Goal: Information Seeking & Learning: Check status

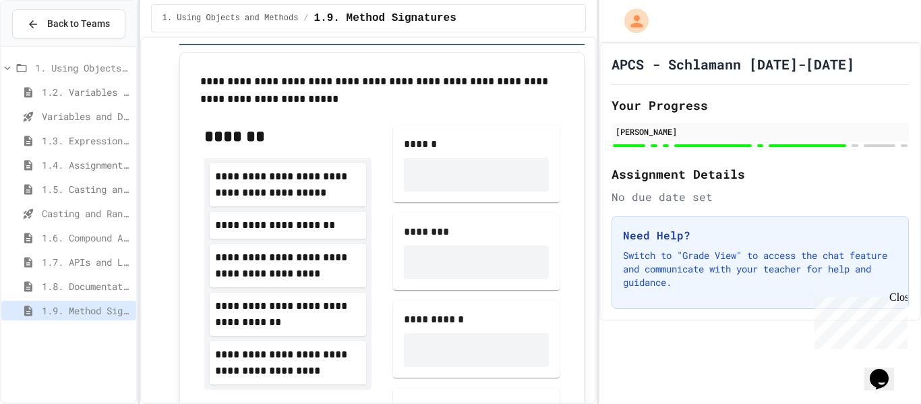
scroll to position [9185, 0]
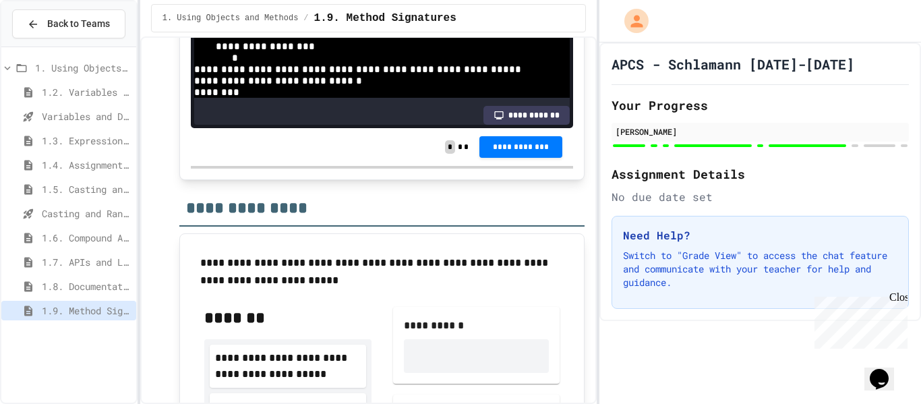
scroll to position [268, 0]
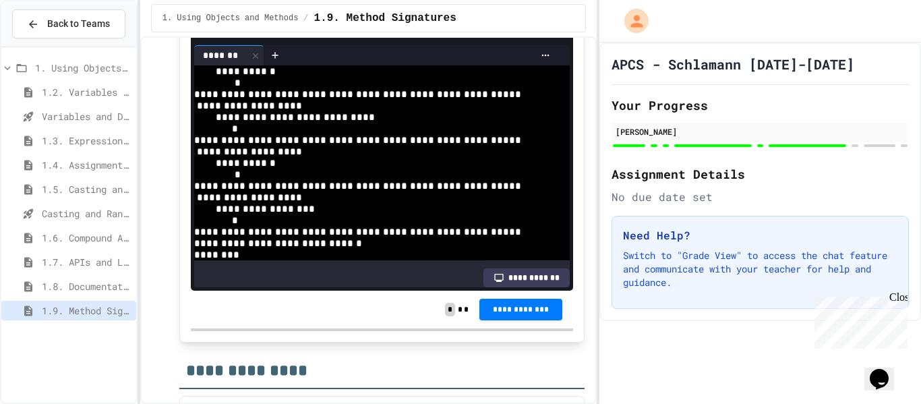
scroll to position [8842, 0]
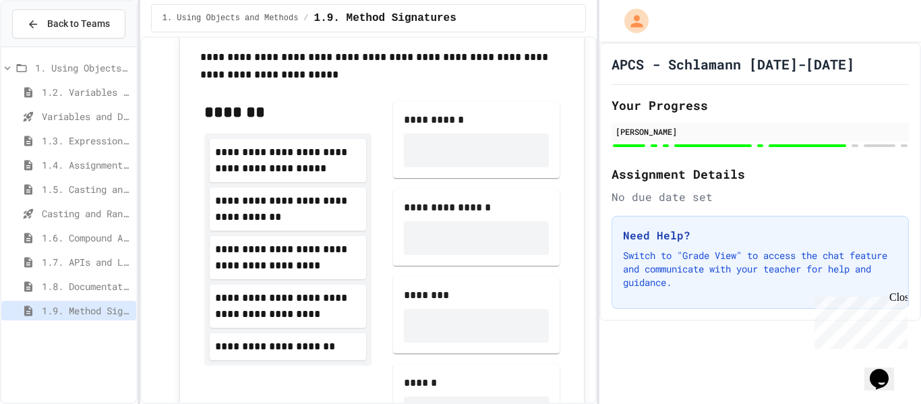
scroll to position [9218, 0]
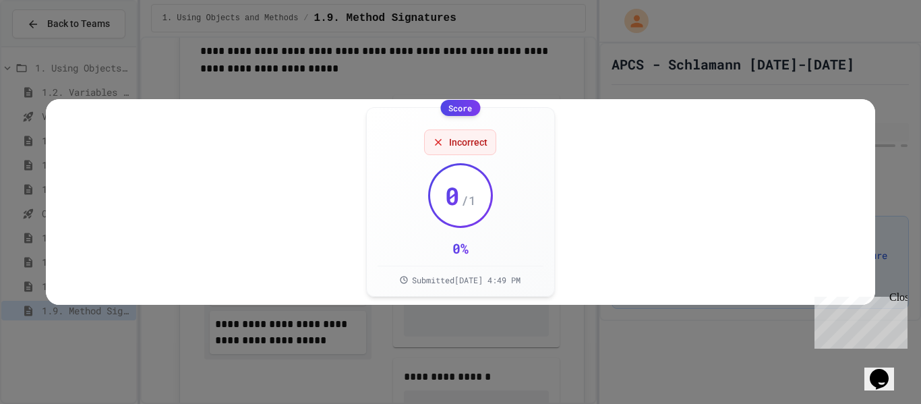
scroll to position [9218, 0]
click at [849, 121] on icon at bounding box center [851, 124] width 10 height 10
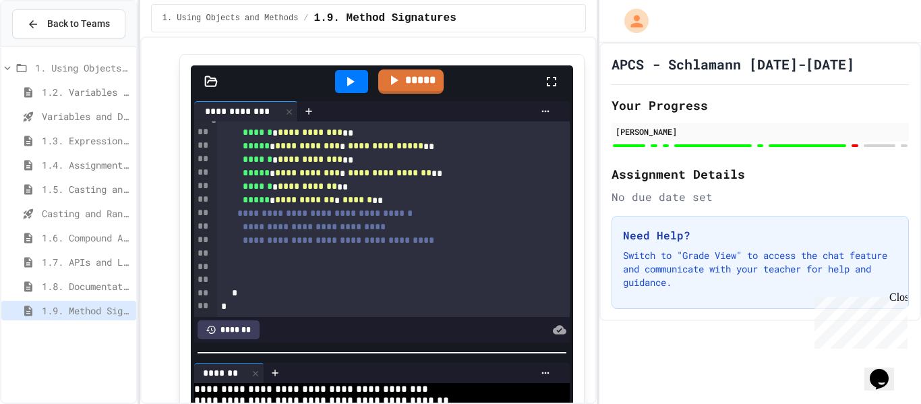
scroll to position [8655, 0]
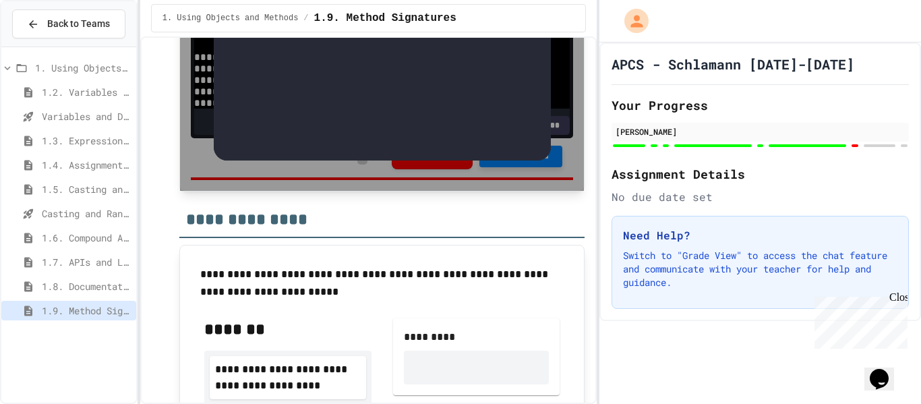
scroll to position [8991, 0]
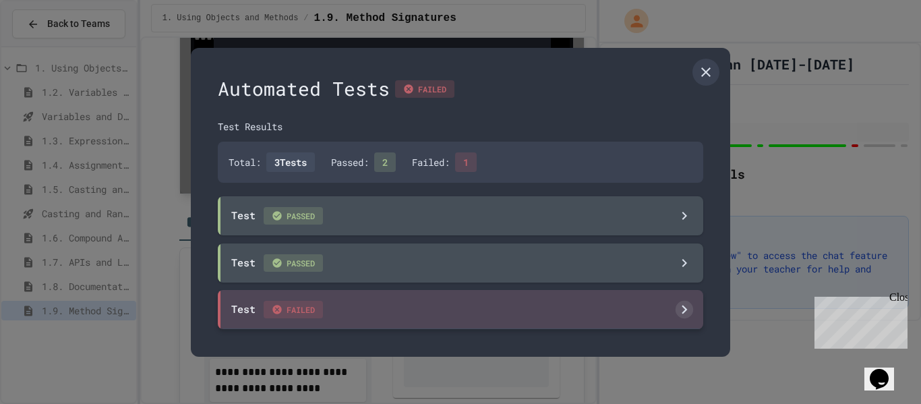
click at [273, 315] on icon at bounding box center [277, 309] width 11 height 11
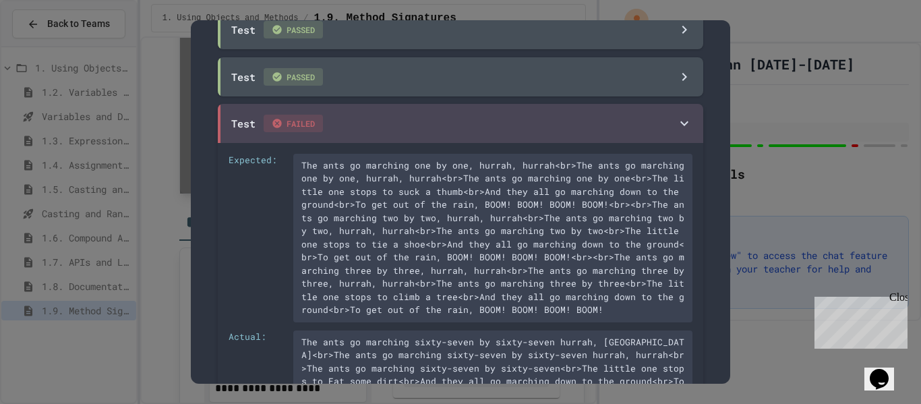
scroll to position [0, 0]
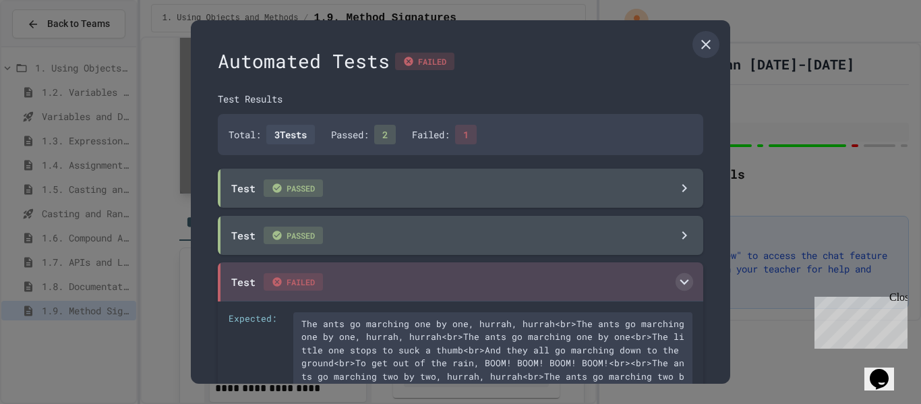
click at [292, 284] on span "FAILED" at bounding box center [293, 282] width 59 height 18
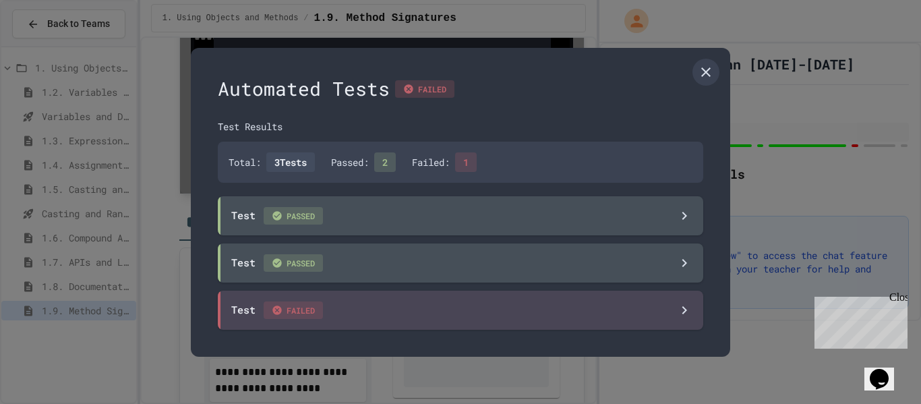
click at [682, 65] on div "Automated Tests FAILED Test Results Total: 3 Tests Passed: 2 Failed: 1 Test PAS…" at bounding box center [461, 202] width 540 height 309
click at [717, 82] on div "Automated Tests FAILED Test Results Total: 3 Tests Passed: 2 Failed: 1 Test PAS…" at bounding box center [461, 202] width 540 height 309
click at [710, 97] on div "Automated Tests FAILED Test Results Total: 3 Tests Passed: 2 Failed: 1 Test PAS…" at bounding box center [461, 202] width 540 height 309
click at [716, 84] on div "Automated Tests FAILED Test Results Total: 3 Tests Passed: 2 Failed: 1 Test PAS…" at bounding box center [461, 202] width 540 height 309
click at [699, 81] on link at bounding box center [706, 72] width 27 height 27
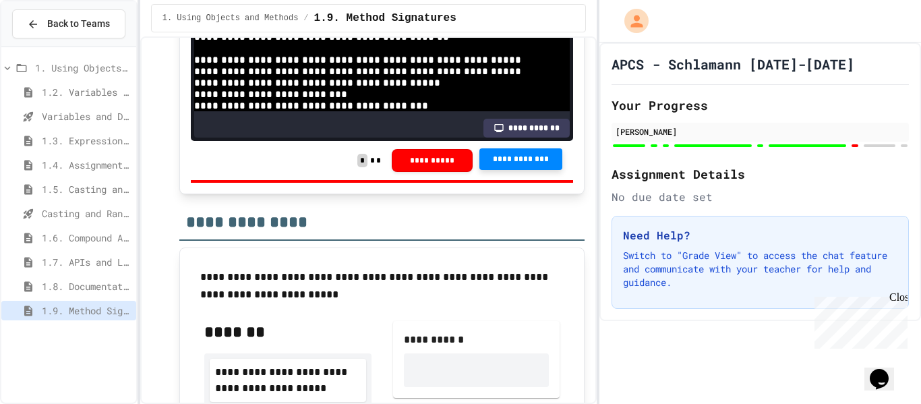
scroll to position [243, 0]
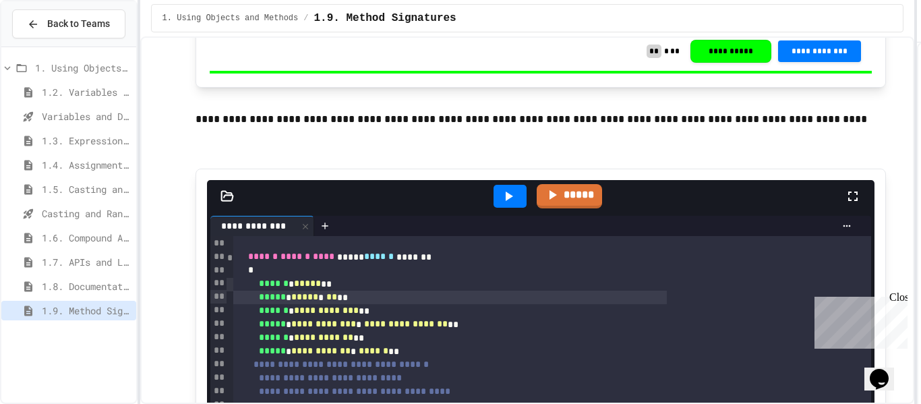
scroll to position [215, 0]
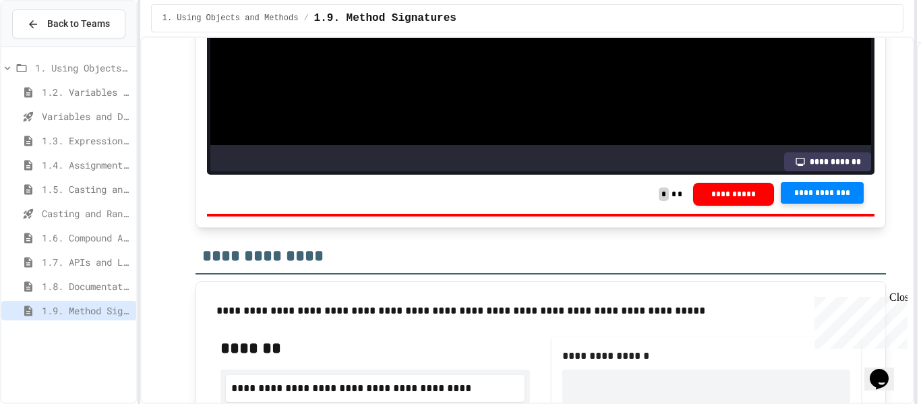
click at [920, 162] on div "**********" at bounding box center [460, 202] width 921 height 404
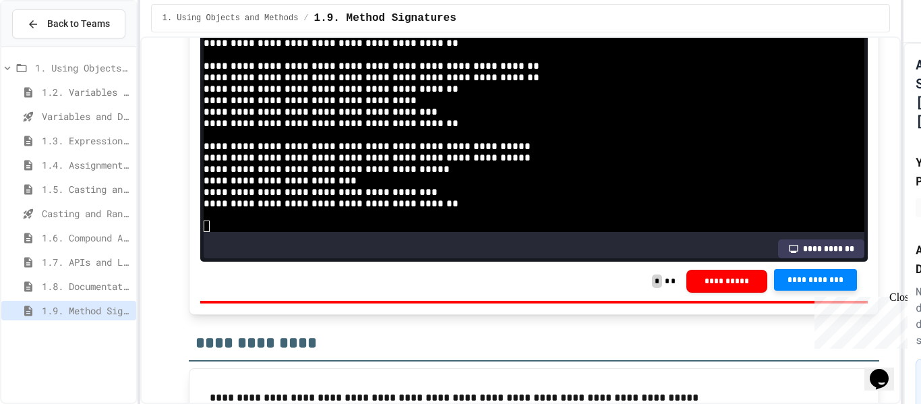
scroll to position [221, 0]
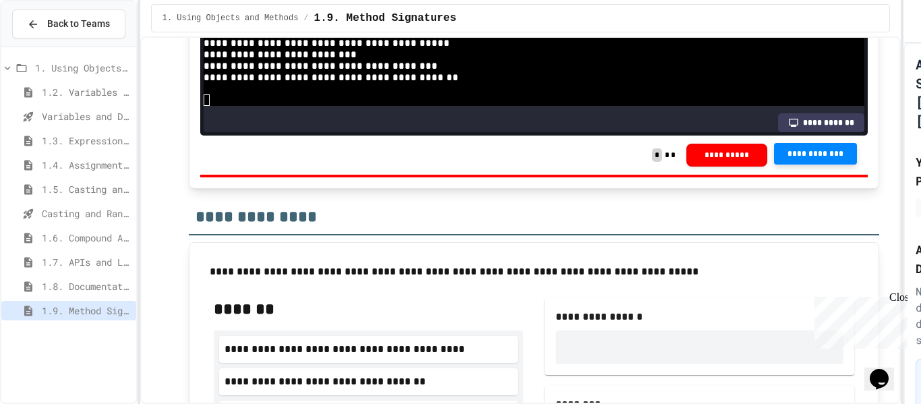
scroll to position [187, 0]
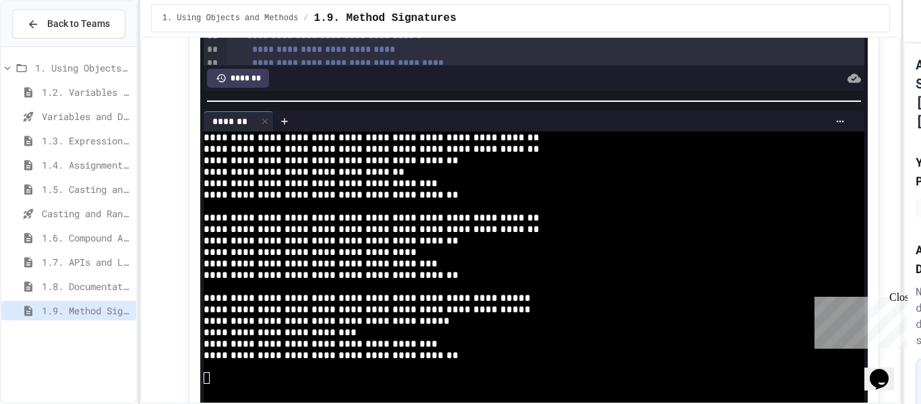
scroll to position [7894, 0]
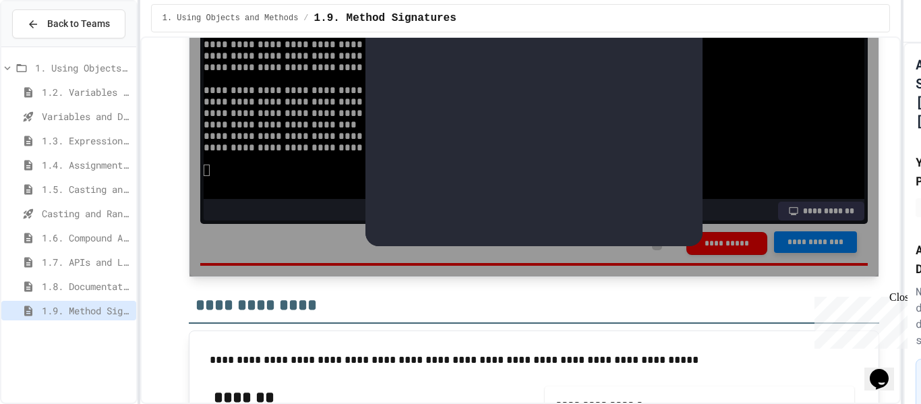
scroll to position [8115, 0]
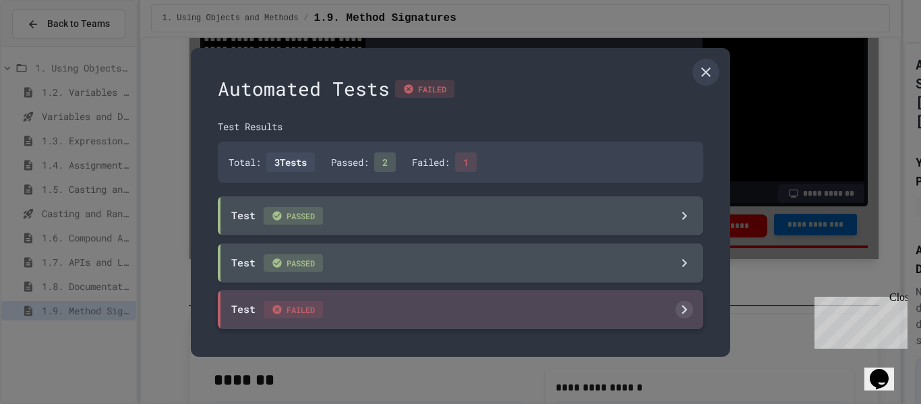
click at [494, 315] on div "Test FAILED" at bounding box center [461, 309] width 486 height 39
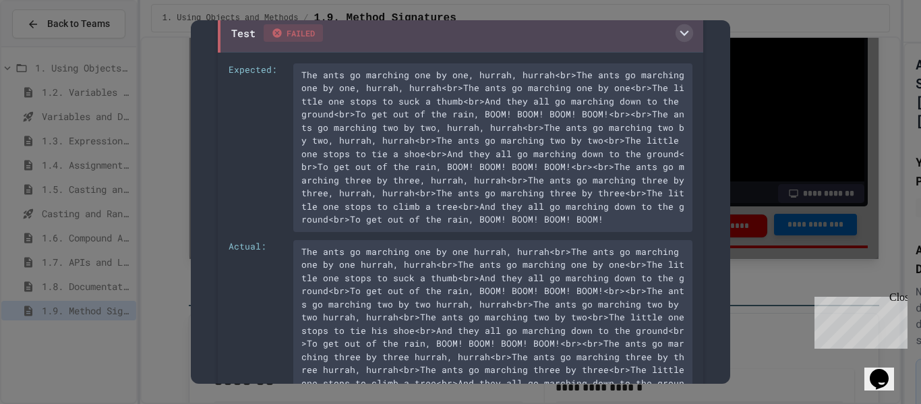
scroll to position [248, 0]
click at [727, 78] on div "Automated Tests FAILED Test Results Total: 3 Tests Passed: 2 Failed: 1 Test PAS…" at bounding box center [461, 201] width 540 height 363
click at [670, 86] on div "The ants go marching one by one, hurrah, hurrah<br>The ants go marching one by …" at bounding box center [492, 148] width 399 height 169
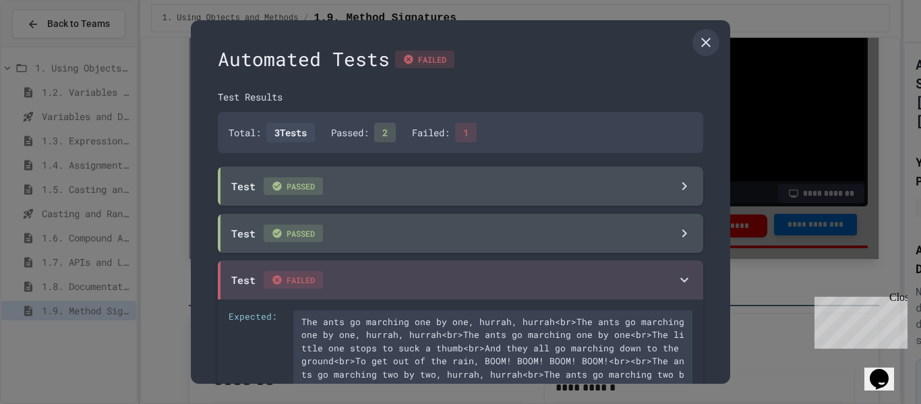
scroll to position [0, 0]
click at [709, 28] on div "Automated Tests FAILED Test Results Total: 3 Tests Passed: 2 Failed: 1 Test PAS…" at bounding box center [461, 201] width 540 height 363
click at [713, 42] on icon at bounding box center [706, 44] width 16 height 16
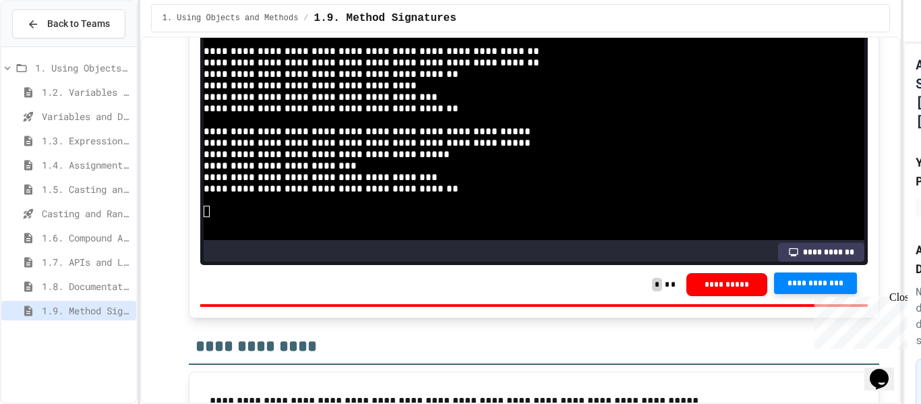
scroll to position [8051, 0]
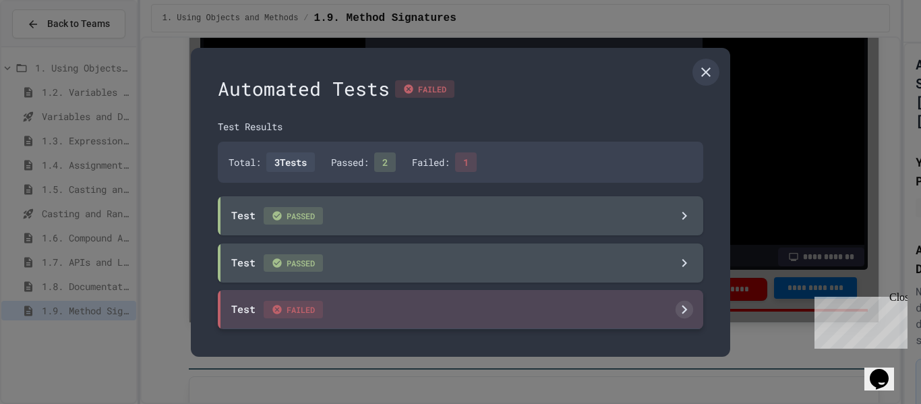
click at [680, 320] on div "Test FAILED" at bounding box center [461, 309] width 486 height 39
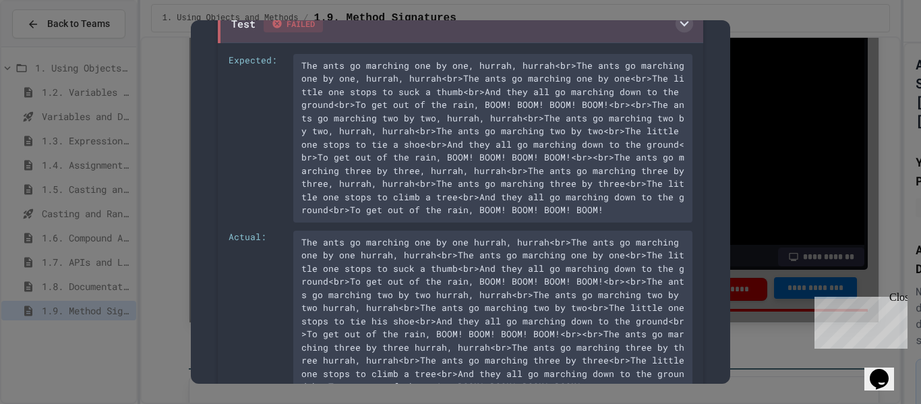
scroll to position [344, 0]
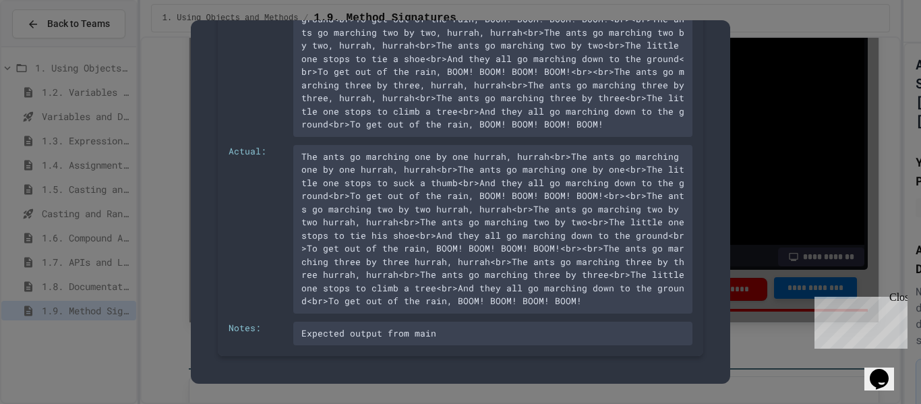
click at [321, 341] on div "Expected output from main" at bounding box center [492, 334] width 399 height 24
click at [320, 347] on div "Expected: The ants go marching one by one, hurrah, hurrah<br>The ants go marchi…" at bounding box center [461, 157] width 486 height 399
click at [320, 330] on div "Expected output from main" at bounding box center [492, 334] width 399 height 24
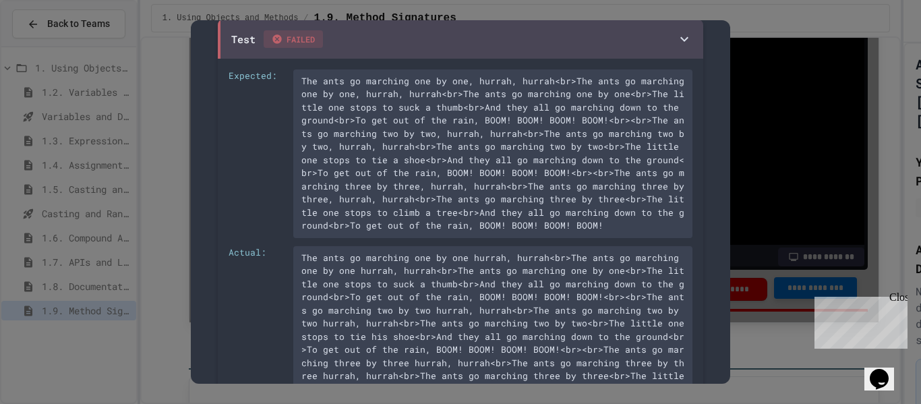
scroll to position [241, 0]
click at [525, 186] on div "The ants go marching one by one, hurrah, hurrah<br>The ants go marching one by …" at bounding box center [492, 155] width 399 height 169
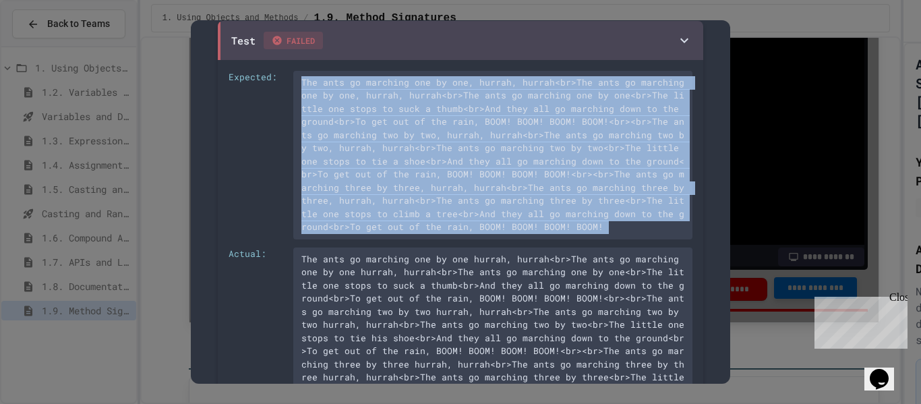
copy div "The ants go marching one by one, hurrah, hurrah<br>The ants go marching one by …"
click at [502, 353] on div "The ants go marching one by one hurrah, hurrah<br>The ants go marching one by o…" at bounding box center [492, 331] width 399 height 169
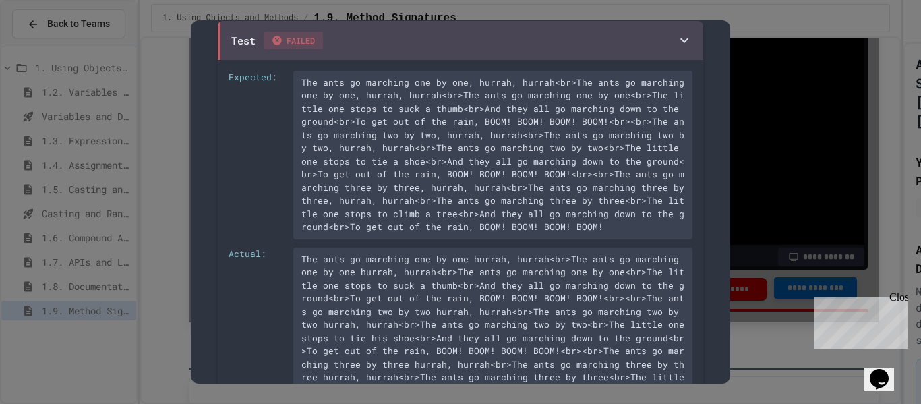
click at [502, 353] on div "The ants go marching one by one hurrah, hurrah<br>The ants go marching one by o…" at bounding box center [492, 331] width 399 height 169
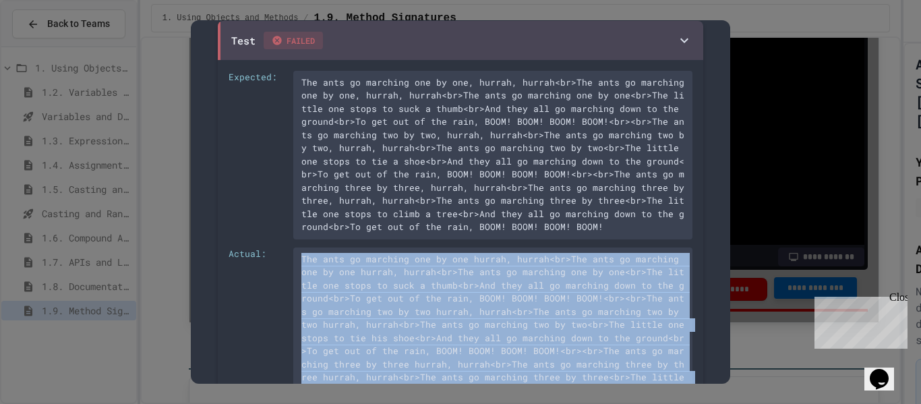
copy div "The ants go marching one by one hurrah, hurrah<br>The ants go marching one by o…"
click at [359, 175] on div "The ants go marching one by one, hurrah, hurrah<br>The ants go marching one by …" at bounding box center [492, 155] width 399 height 169
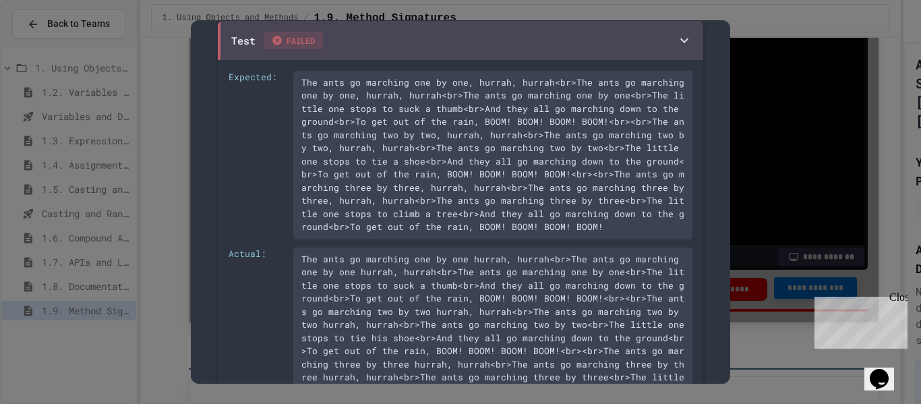
click at [359, 175] on div "The ants go marching one by one, hurrah, hurrah<br>The ants go marching one by …" at bounding box center [492, 155] width 399 height 169
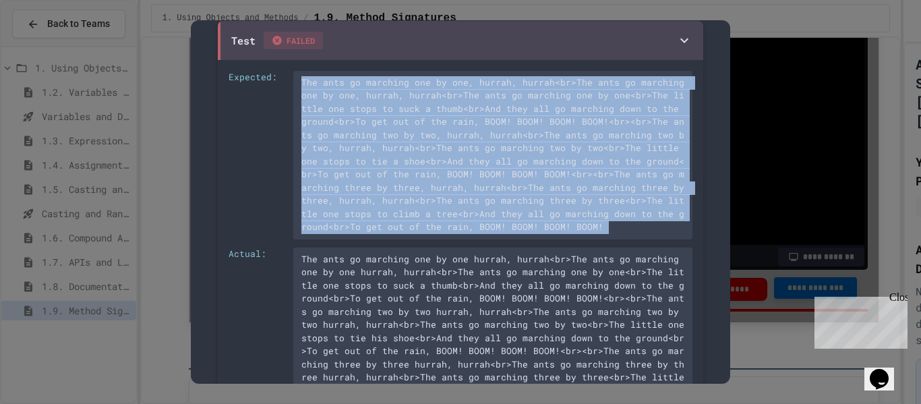
copy div "The ants go marching one by one, hurrah, hurrah<br>The ants go marching one by …"
click at [768, 139] on div at bounding box center [460, 202] width 921 height 404
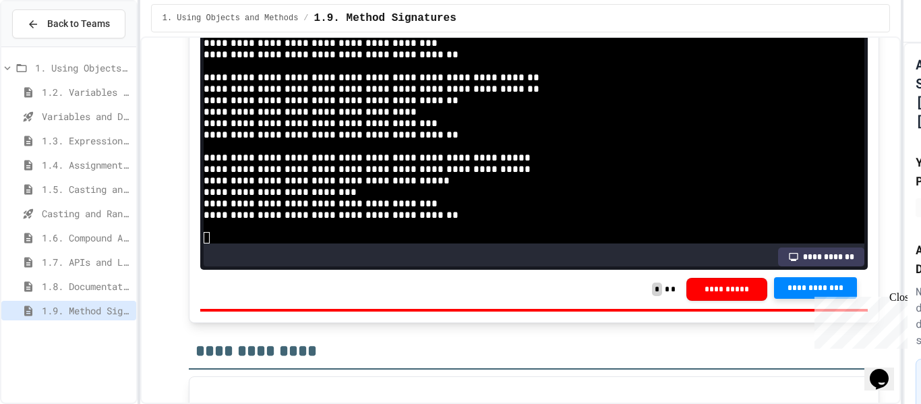
scroll to position [244, 0]
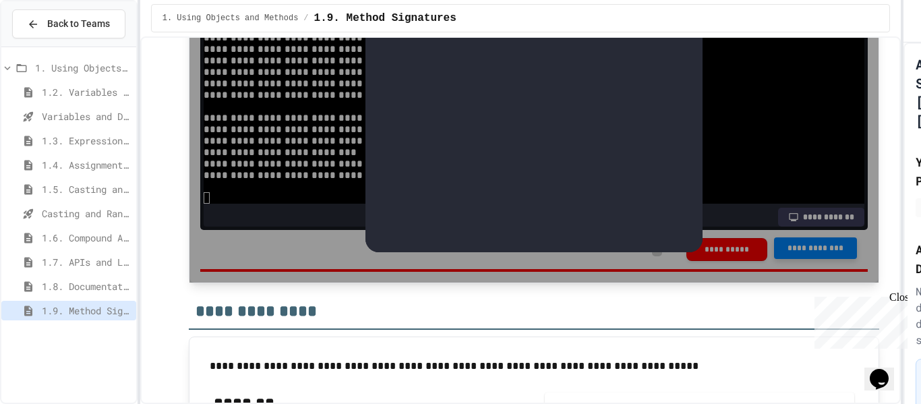
scroll to position [8092, 0]
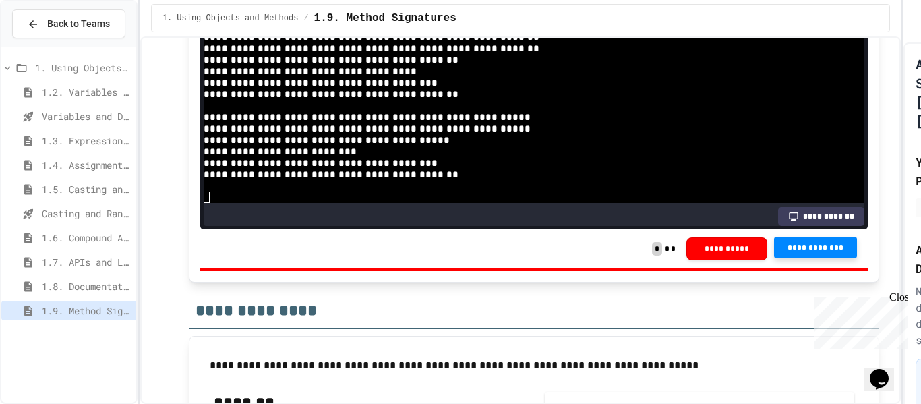
scroll to position [297, 0]
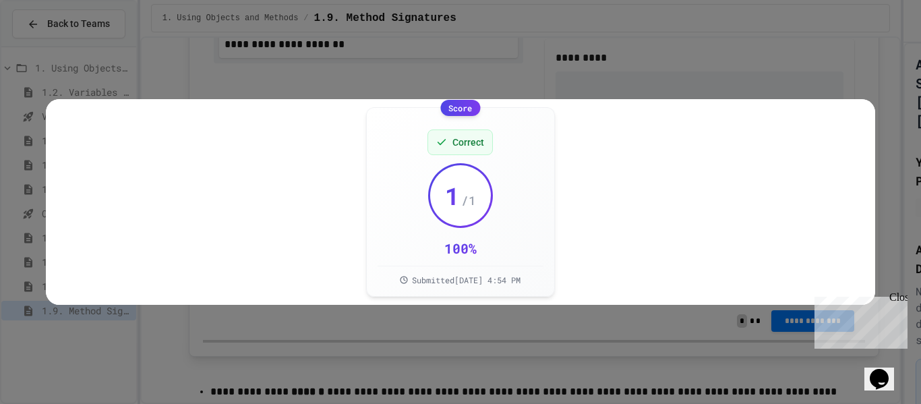
scroll to position [8621, 0]
click at [850, 121] on icon at bounding box center [850, 123] width 9 height 9
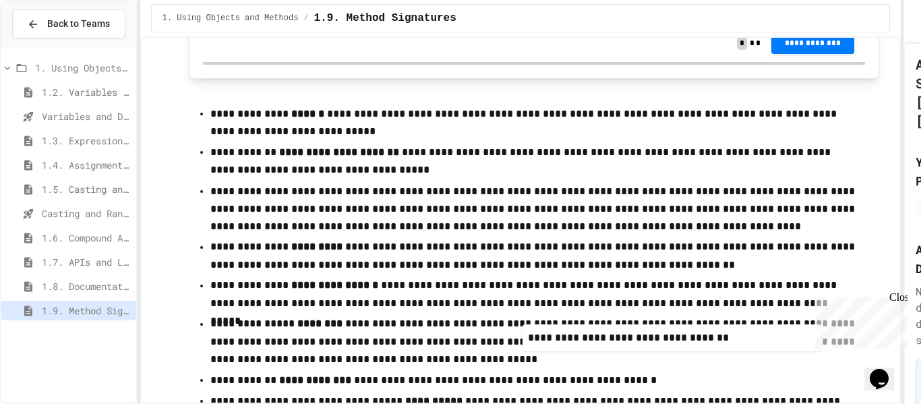
scroll to position [8913, 0]
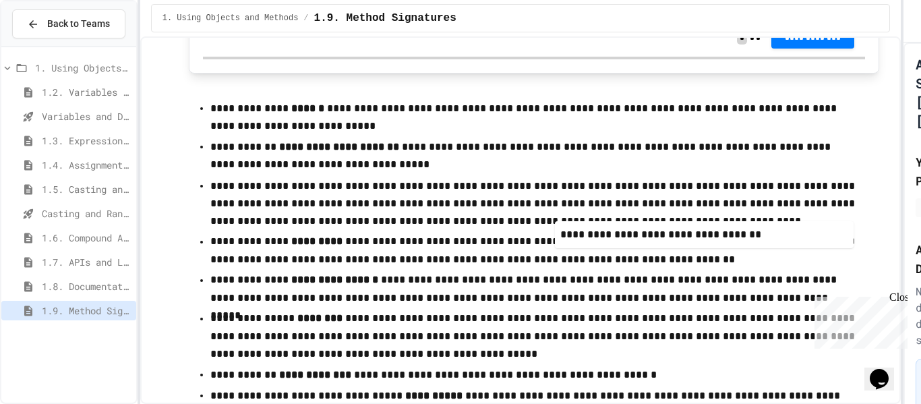
drag, startPoint x: 333, startPoint y: 134, endPoint x: 673, endPoint y: 230, distance: 353.1
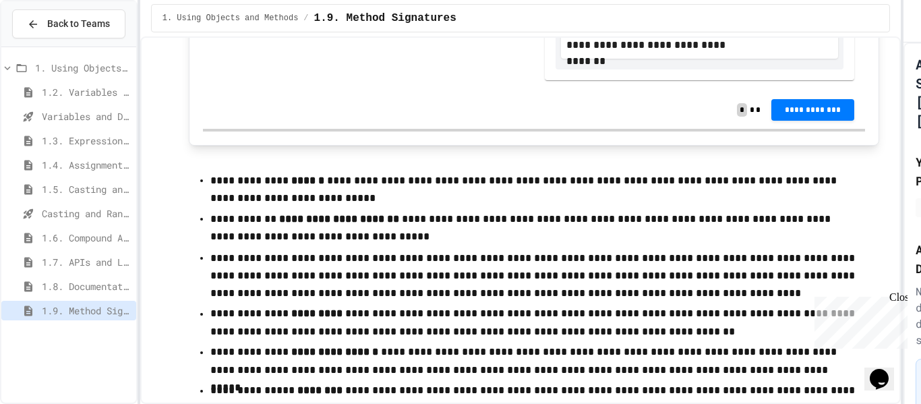
scroll to position [8839, 0]
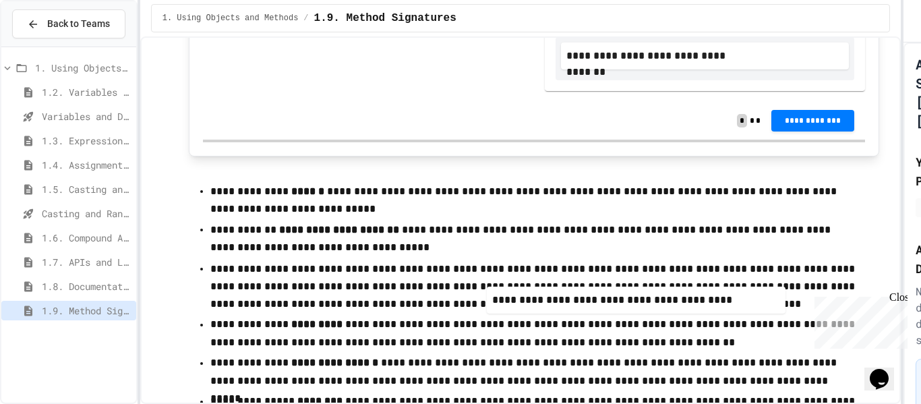
drag, startPoint x: 325, startPoint y: 167, endPoint x: 598, endPoint y: 312, distance: 309.2
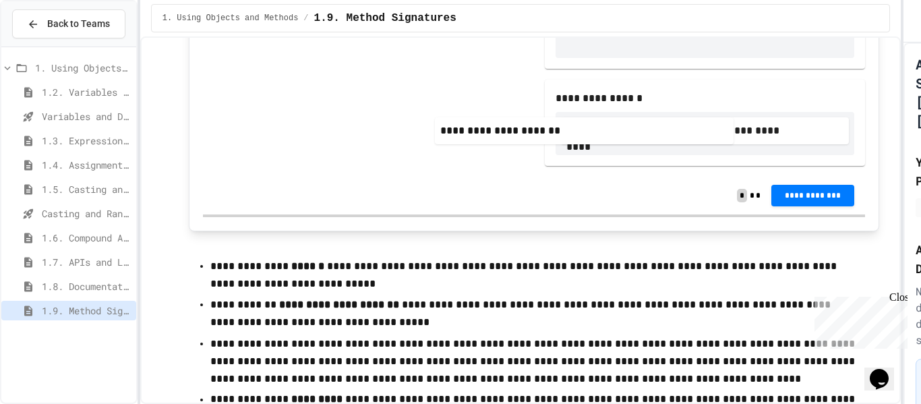
scroll to position [8766, 0]
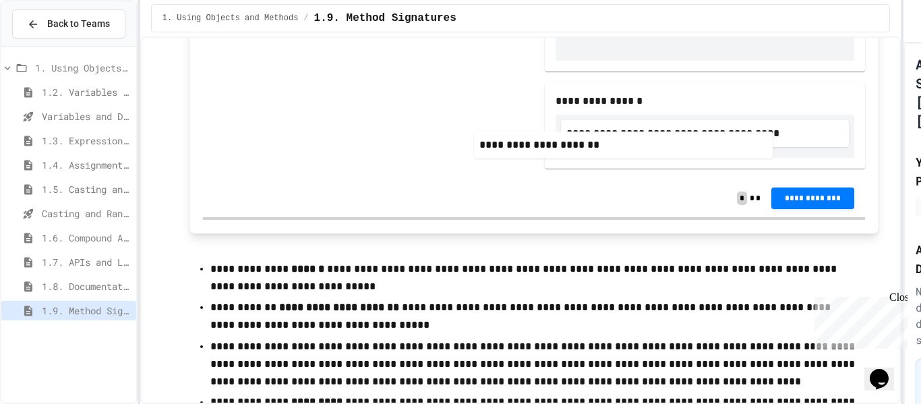
drag, startPoint x: 232, startPoint y: 116, endPoint x: 495, endPoint y: 144, distance: 264.5
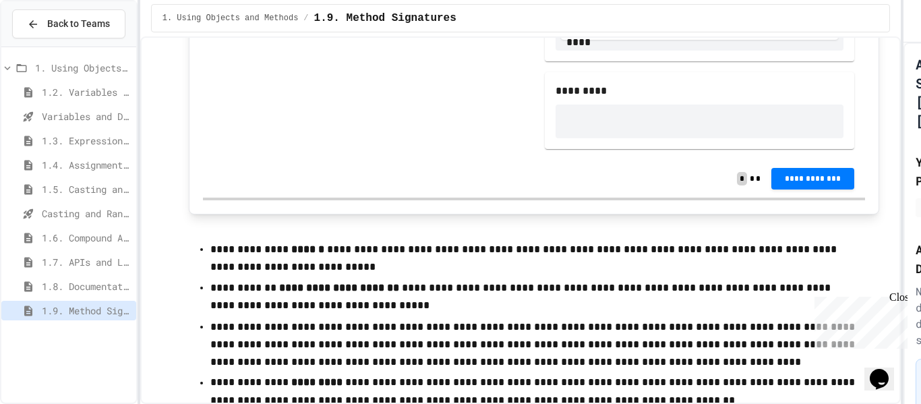
scroll to position [8791, 0]
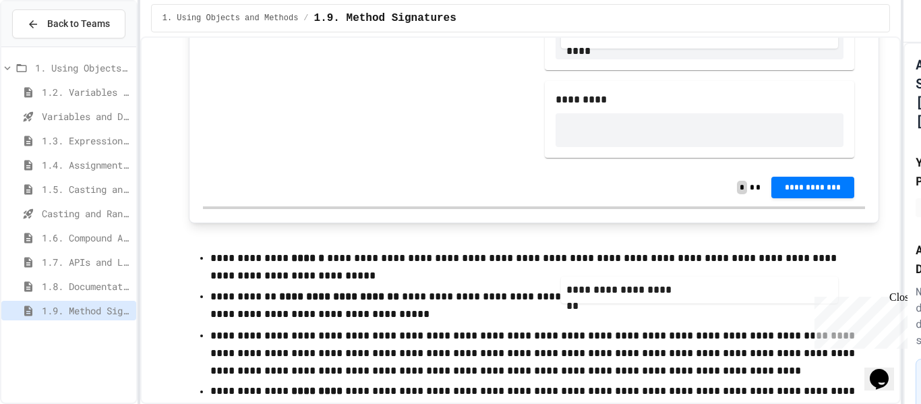
drag, startPoint x: 599, startPoint y: 214, endPoint x: 600, endPoint y: 300, distance: 86.3
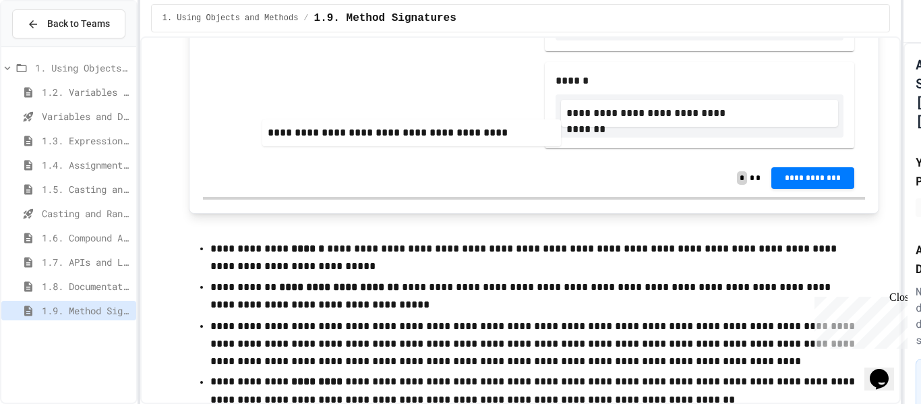
scroll to position [8790, 0]
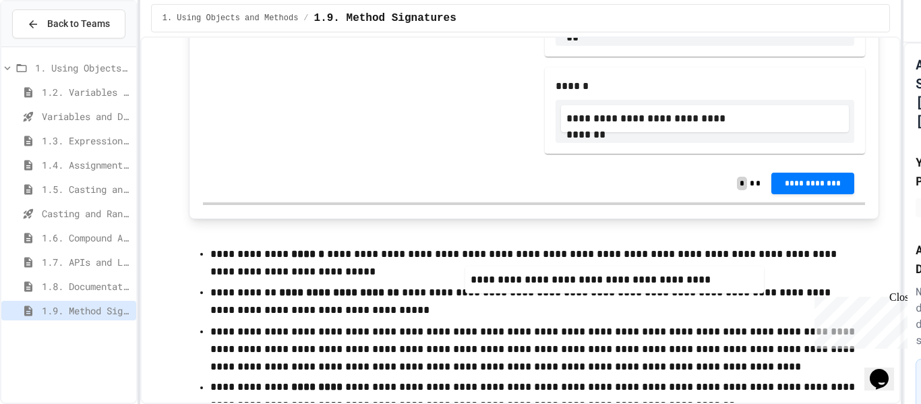
drag, startPoint x: 343, startPoint y: 117, endPoint x: 599, endPoint y: 291, distance: 309.8
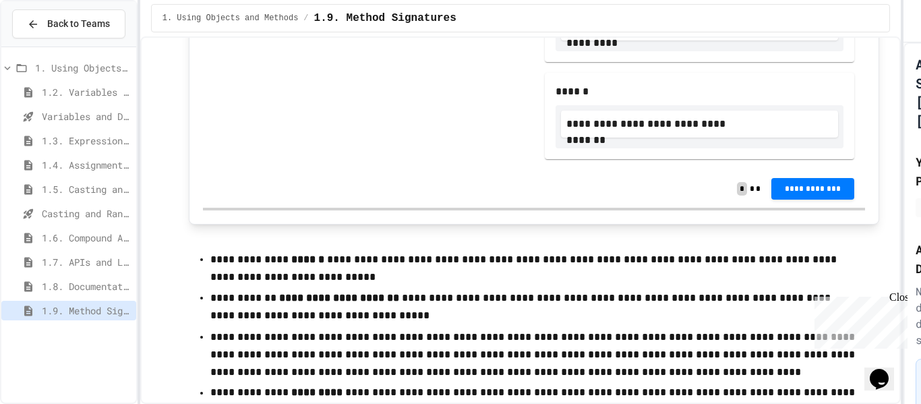
scroll to position [8786, 0]
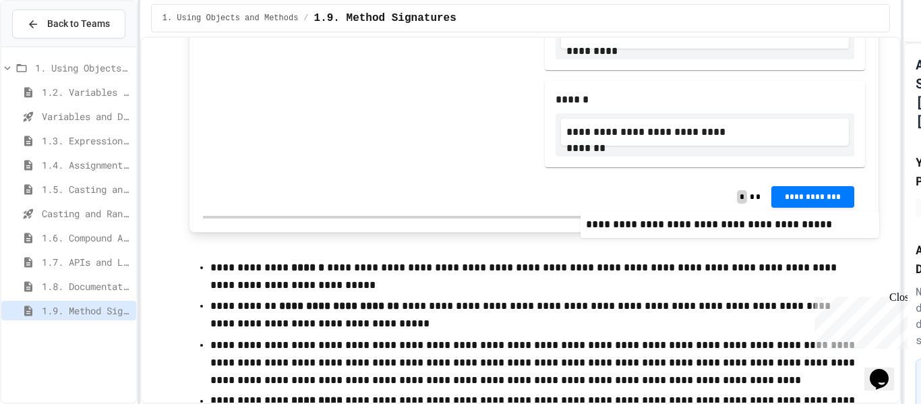
drag, startPoint x: 355, startPoint y: 115, endPoint x: 729, endPoint y: 228, distance: 390.9
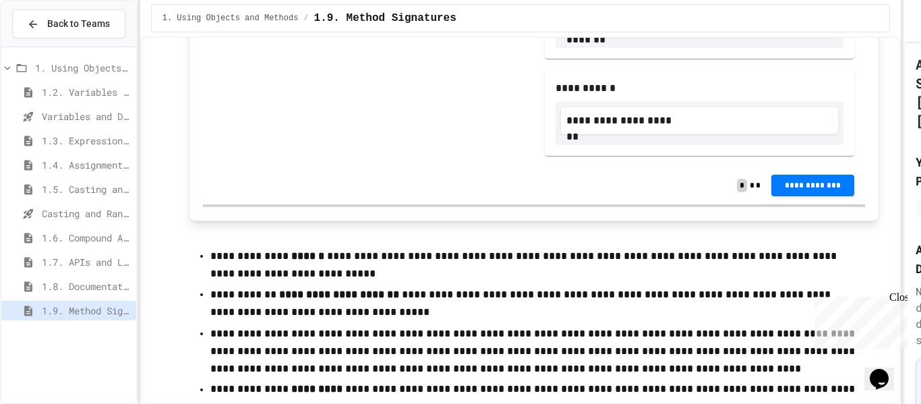
scroll to position [8797, 0]
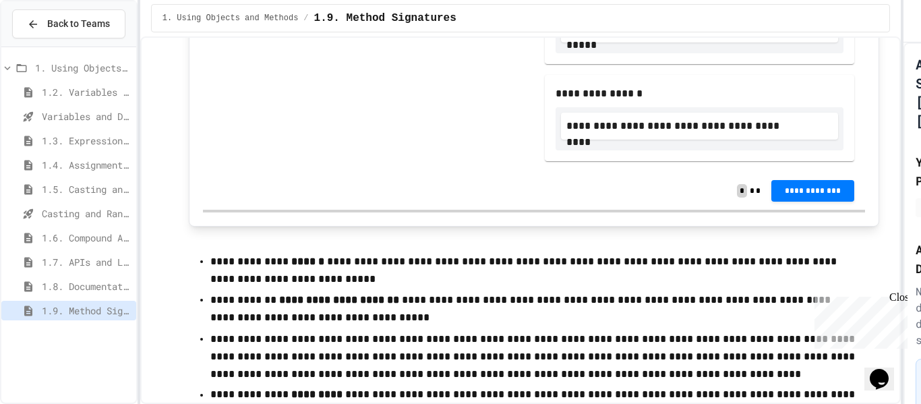
click at [894, 298] on div "Close" at bounding box center [898, 299] width 17 height 17
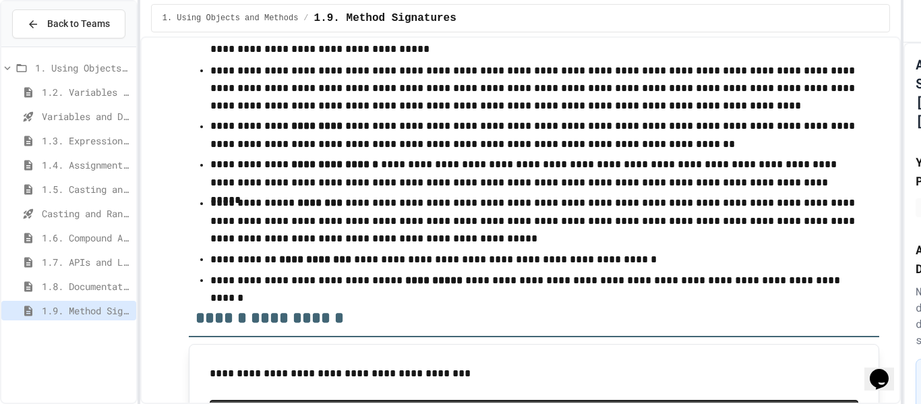
scroll to position [9083, 0]
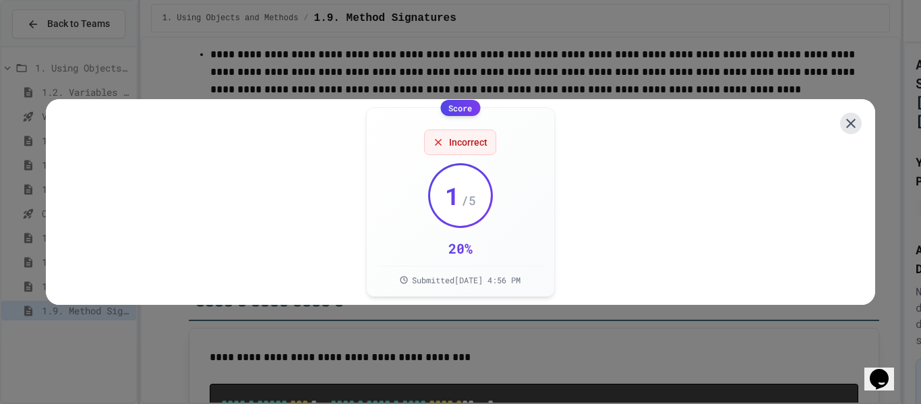
click at [850, 116] on icon at bounding box center [851, 123] width 16 height 16
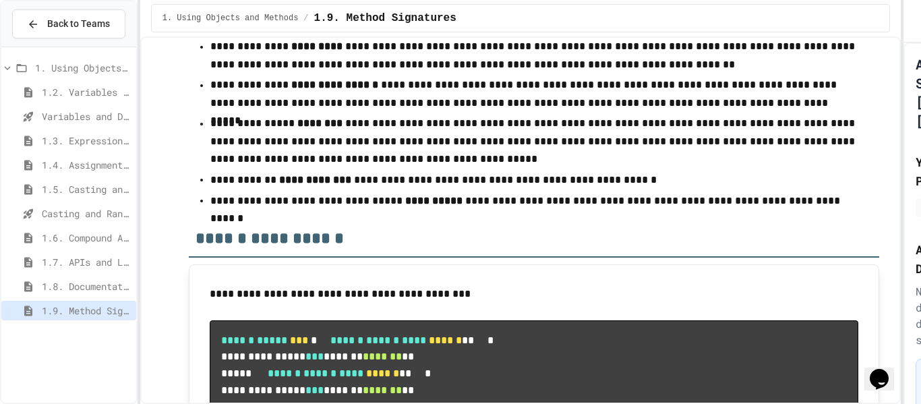
scroll to position [9137, 0]
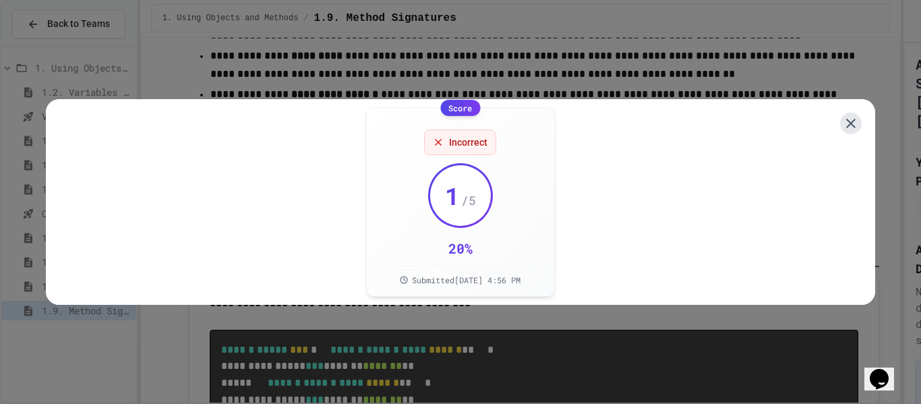
click at [854, 123] on icon at bounding box center [851, 123] width 16 height 16
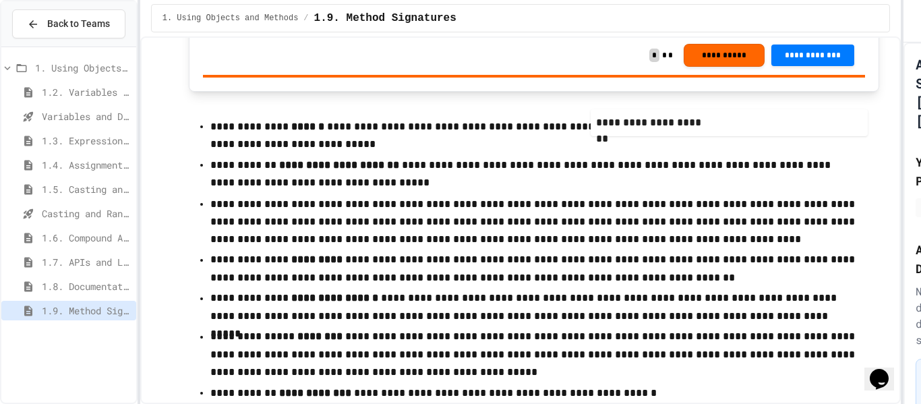
scroll to position [8930, 0]
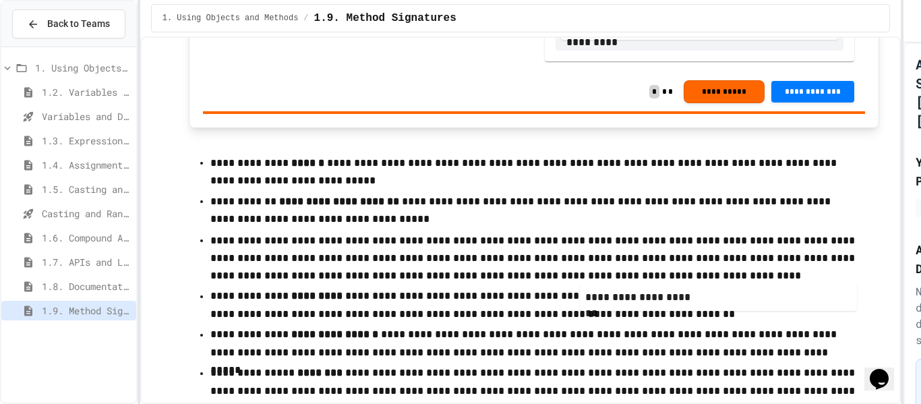
drag, startPoint x: 653, startPoint y: 183, endPoint x: 672, endPoint y: 296, distance: 114.3
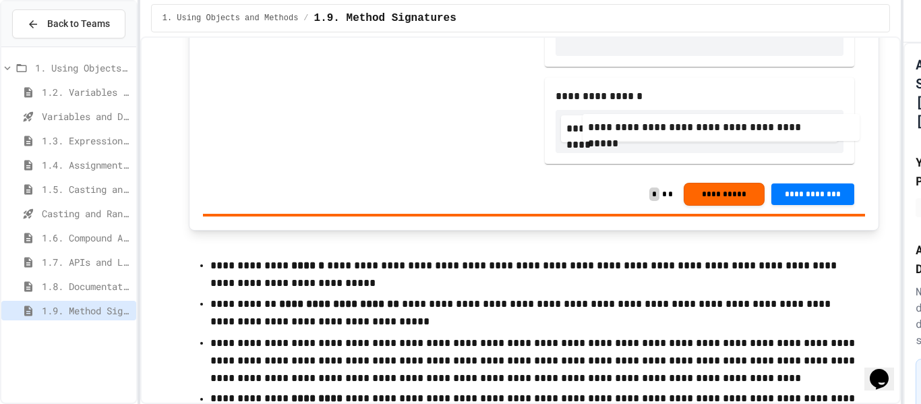
scroll to position [8816, 0]
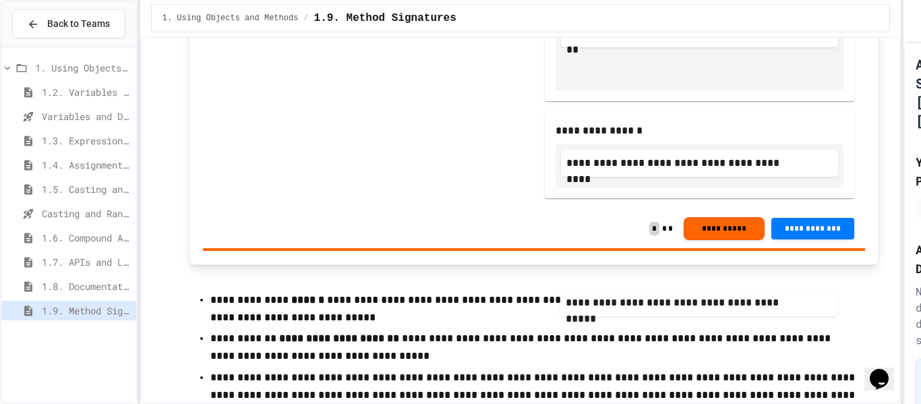
drag, startPoint x: 677, startPoint y: 256, endPoint x: 676, endPoint y: 302, distance: 45.9
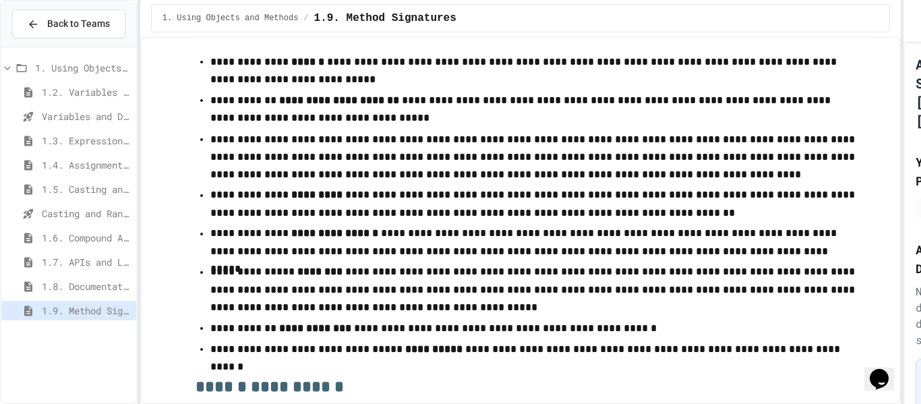
scroll to position [9018, 0]
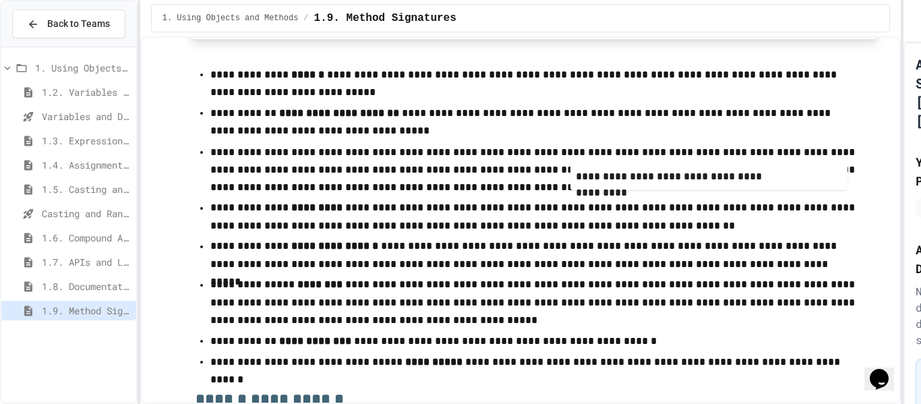
drag, startPoint x: 606, startPoint y: 292, endPoint x: 616, endPoint y: 171, distance: 121.8
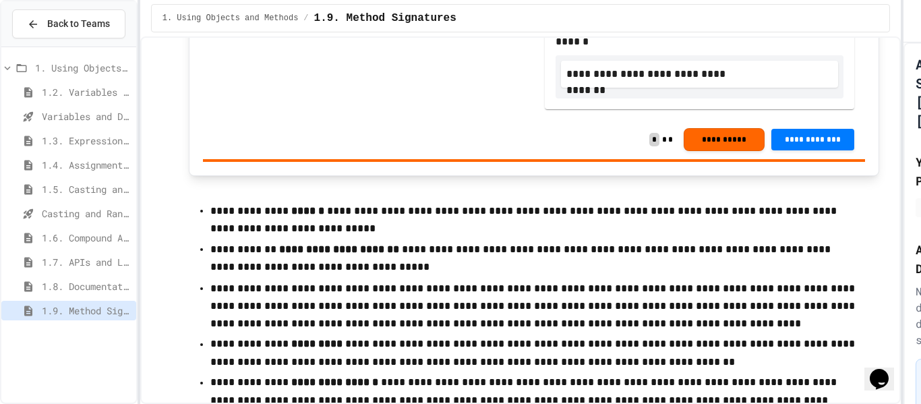
scroll to position [8850, 0]
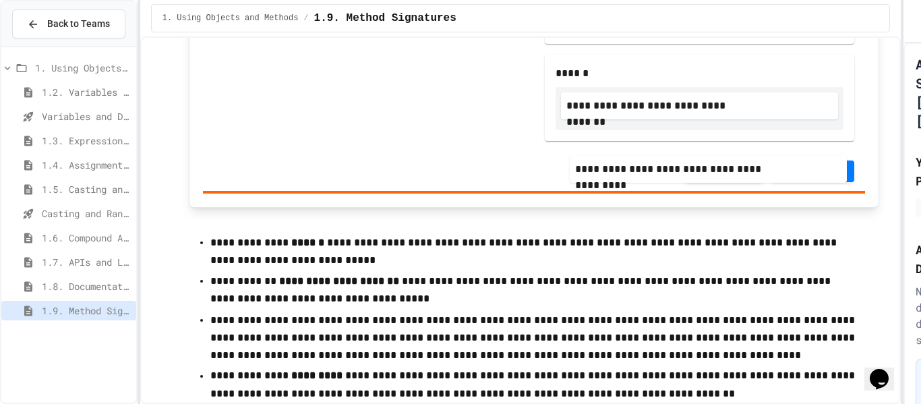
drag, startPoint x: 580, startPoint y: 246, endPoint x: 591, endPoint y: 167, distance: 80.3
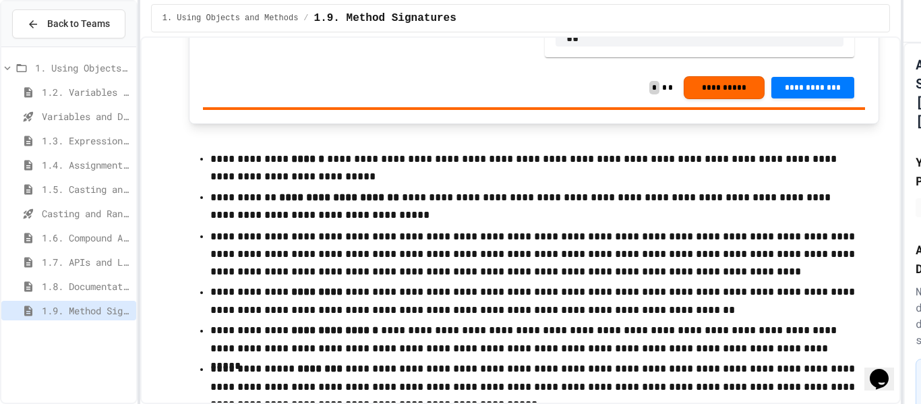
scroll to position [8967, 0]
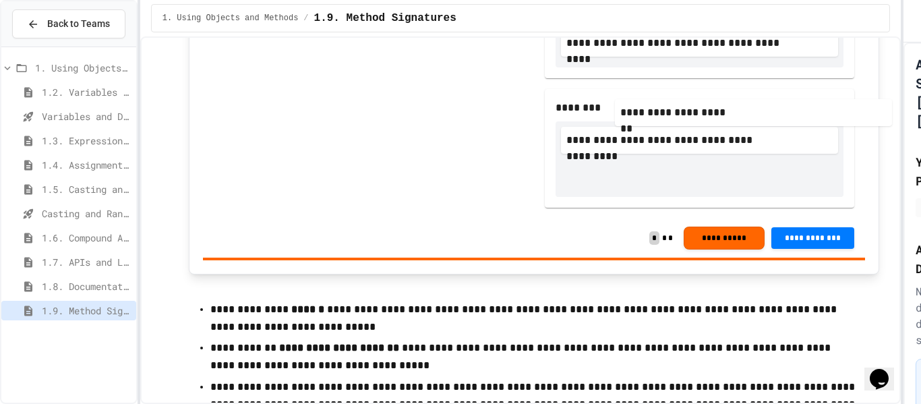
drag, startPoint x: 610, startPoint y: 351, endPoint x: 669, endPoint y: 103, distance: 254.5
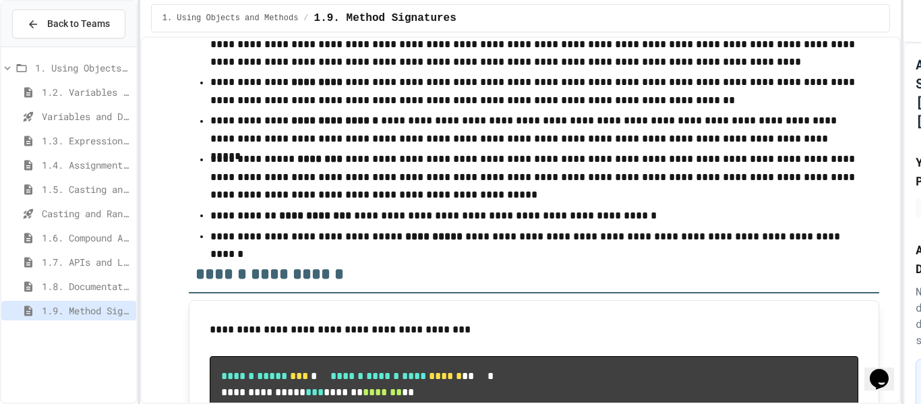
scroll to position [9110, 0]
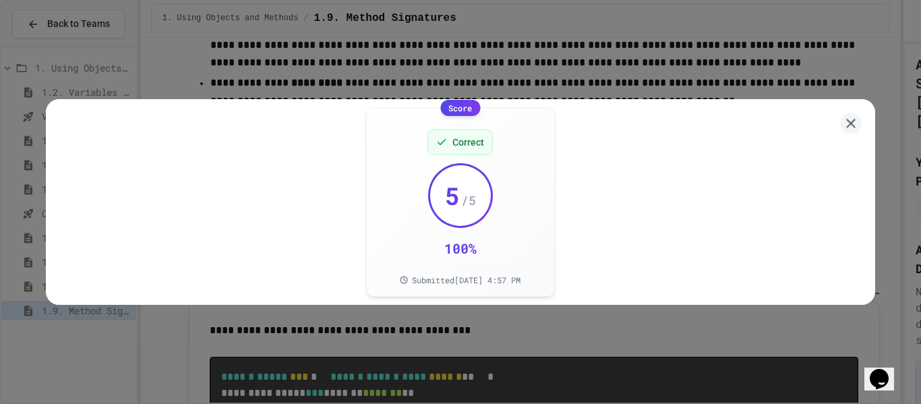
click at [860, 126] on button at bounding box center [850, 123] width 21 height 21
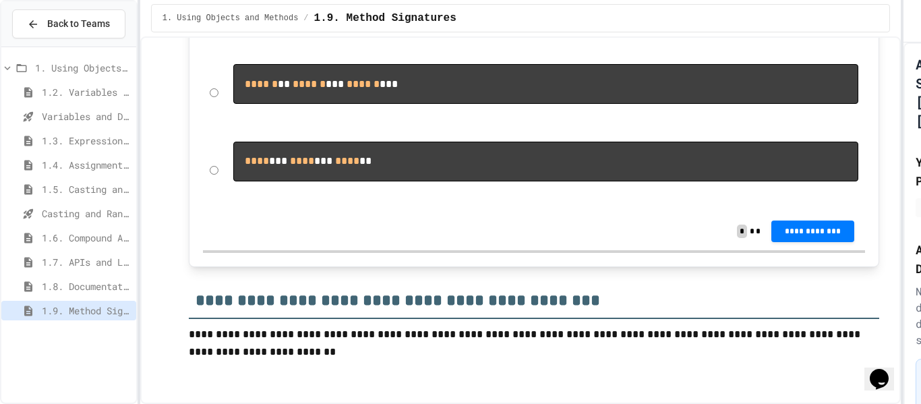
scroll to position [10394, 0]
click at [819, 237] on span "**********" at bounding box center [812, 231] width 61 height 11
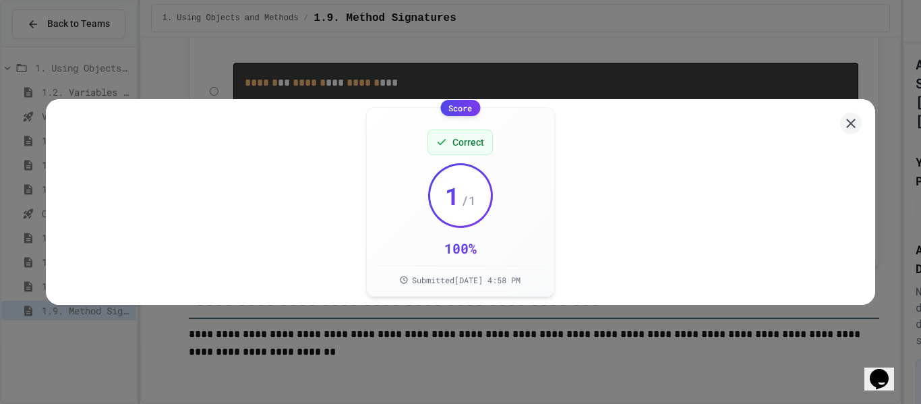
click at [829, 127] on div "Score Correct 1 / 1 100 % Submitted [DATE] 4:58 PM" at bounding box center [460, 202] width 829 height 206
click at [856, 118] on icon at bounding box center [851, 123] width 16 height 16
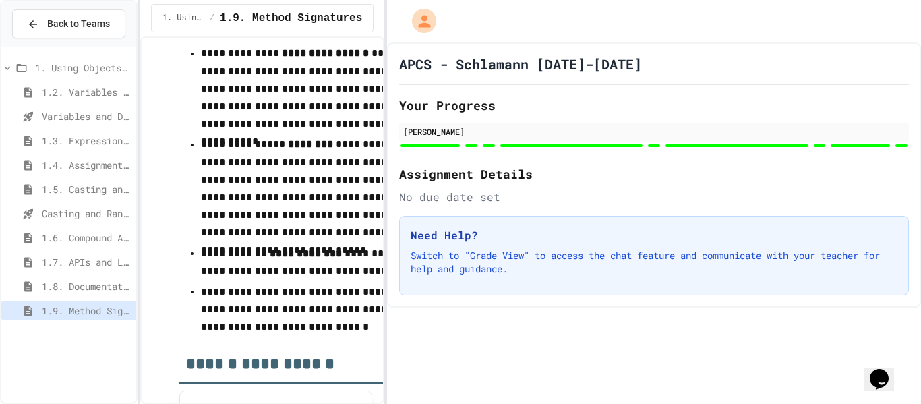
scroll to position [16264, 0]
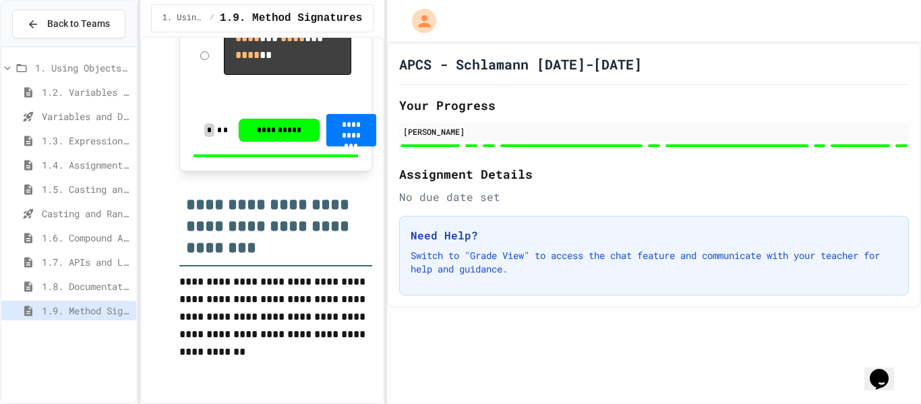
click at [382, 171] on div "**********" at bounding box center [460, 202] width 921 height 404
